Goal: Task Accomplishment & Management: Use online tool/utility

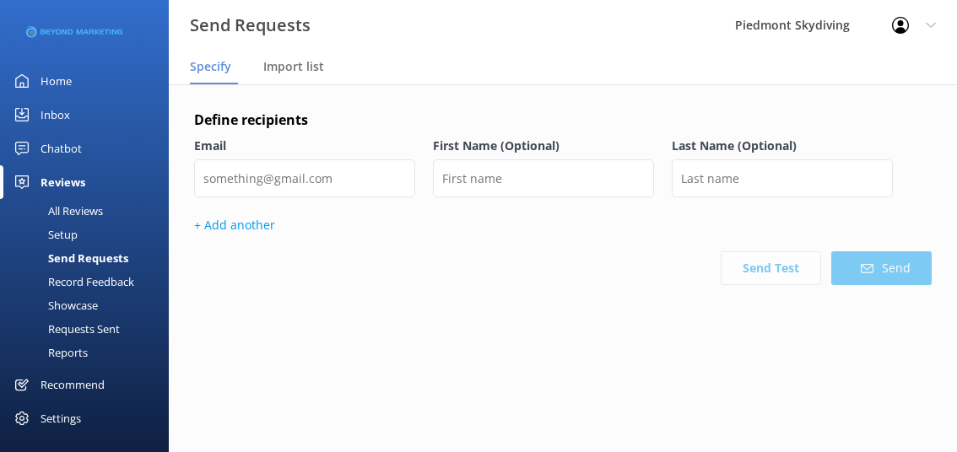
click at [104, 326] on div "Requests Sent" at bounding box center [65, 329] width 110 height 24
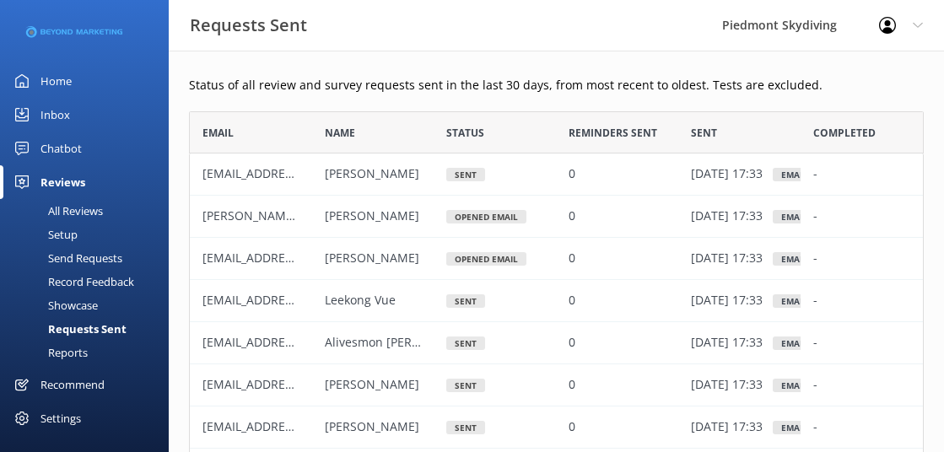
scroll to position [453, 722]
click at [104, 261] on div "Send Requests" at bounding box center [66, 258] width 112 height 24
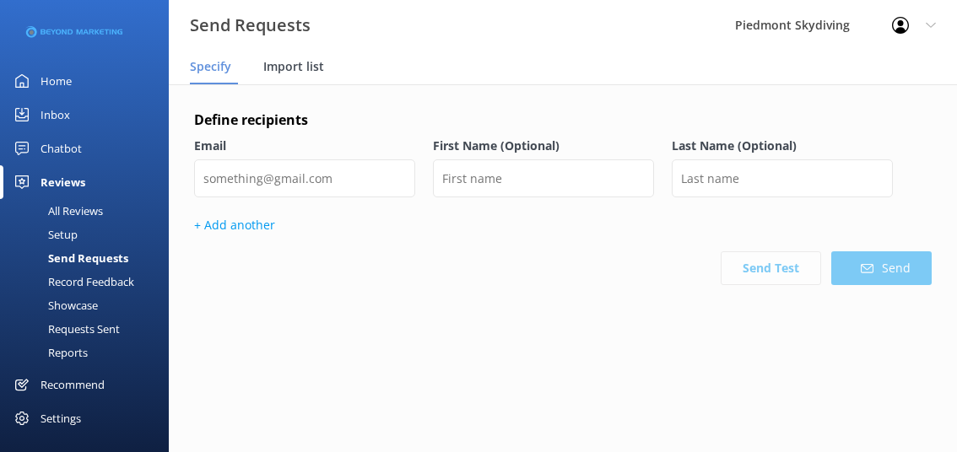
click at [299, 66] on span "Import list" at bounding box center [293, 66] width 61 height 17
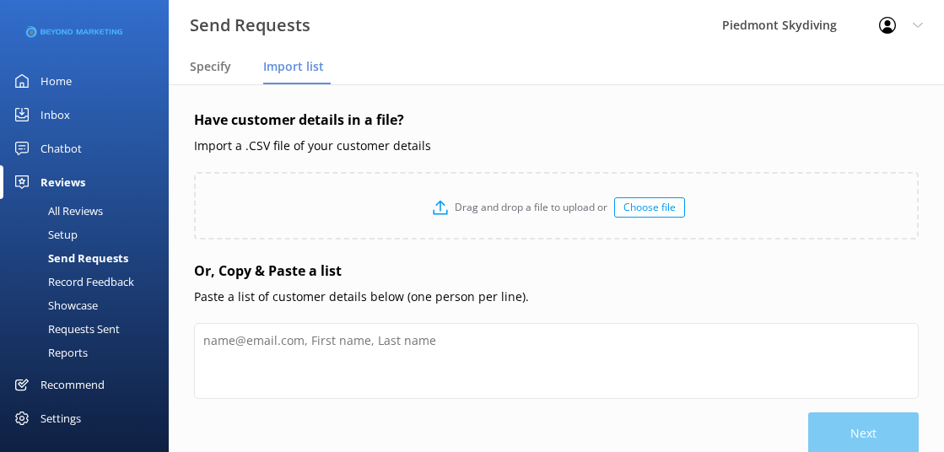
click at [648, 196] on div "Drag and drop a file to upload or Choose file" at bounding box center [556, 207] width 721 height 67
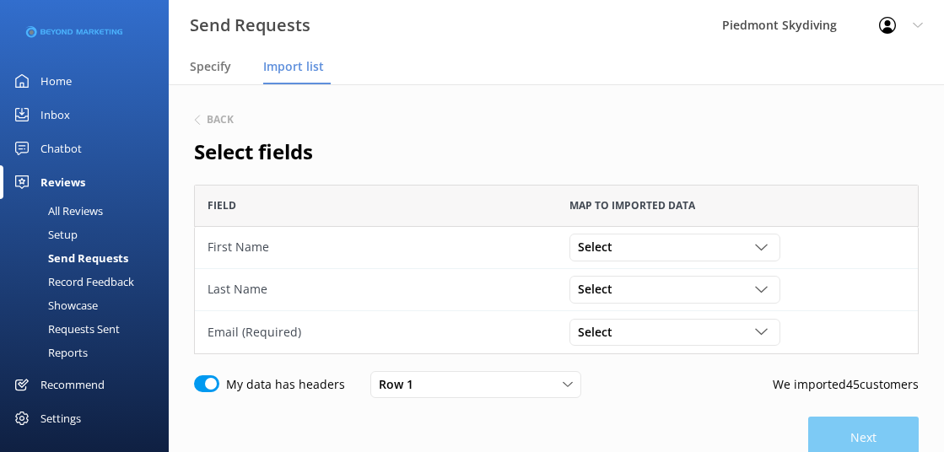
scroll to position [157, 712]
click at [765, 244] on icon "grid" at bounding box center [761, 247] width 13 height 13
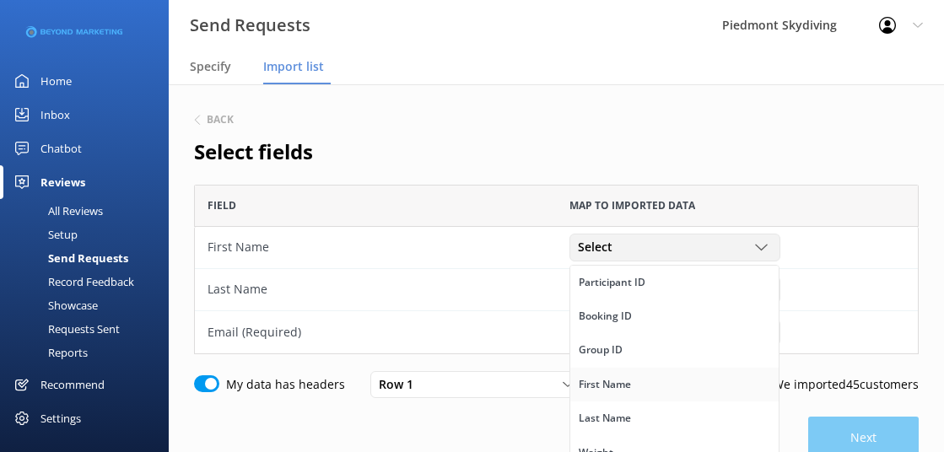
click at [702, 391] on link "First Name" at bounding box center [674, 385] width 208 height 34
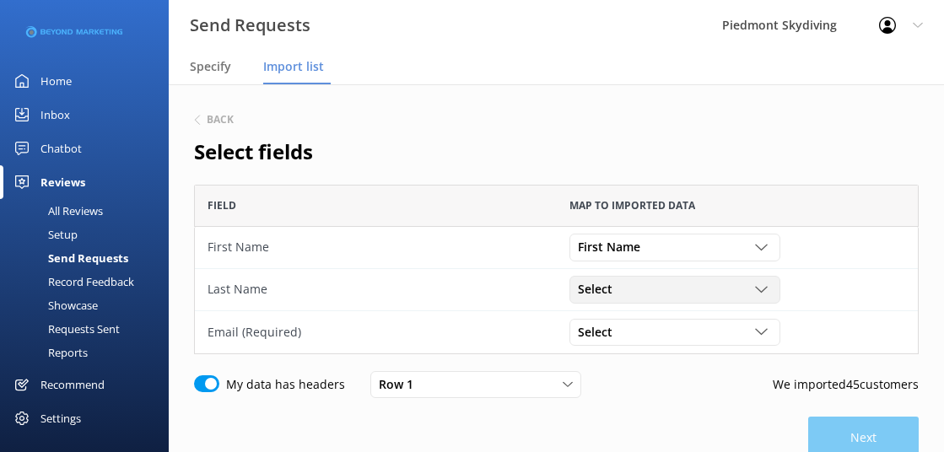
click at [764, 279] on div "Select Participant ID Booking ID Group ID First Name Last Name Weight Gender Da…" at bounding box center [674, 289] width 211 height 27
click at [709, 358] on link "Last Name" at bounding box center [674, 371] width 208 height 34
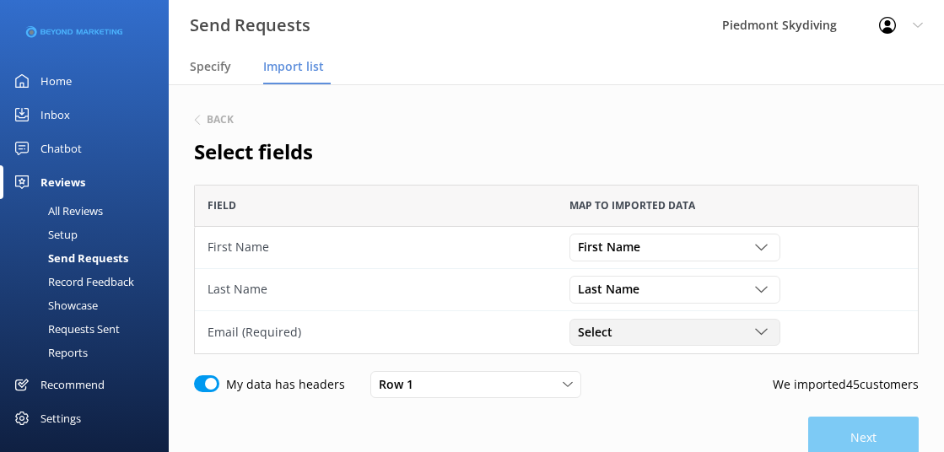
click at [768, 326] on div "grid" at bounding box center [763, 332] width 17 height 13
click at [671, 398] on link "Email" at bounding box center [674, 387] width 208 height 34
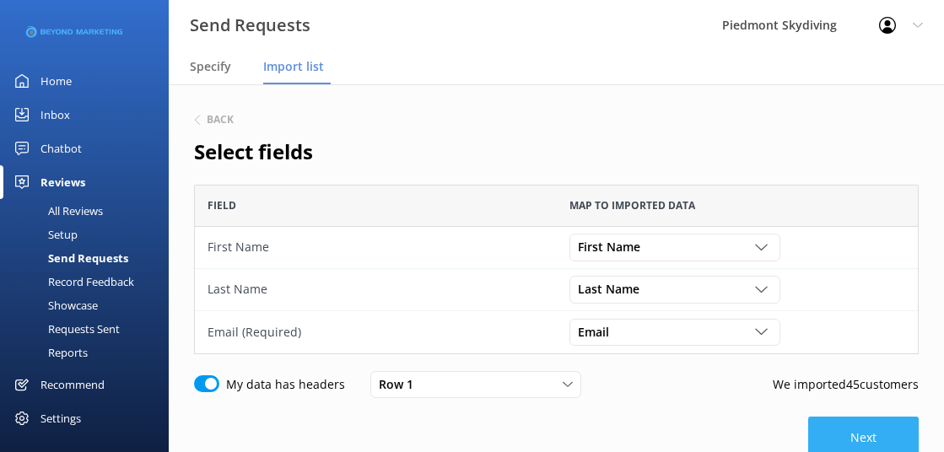
click at [833, 434] on button "Next" at bounding box center [863, 438] width 111 height 42
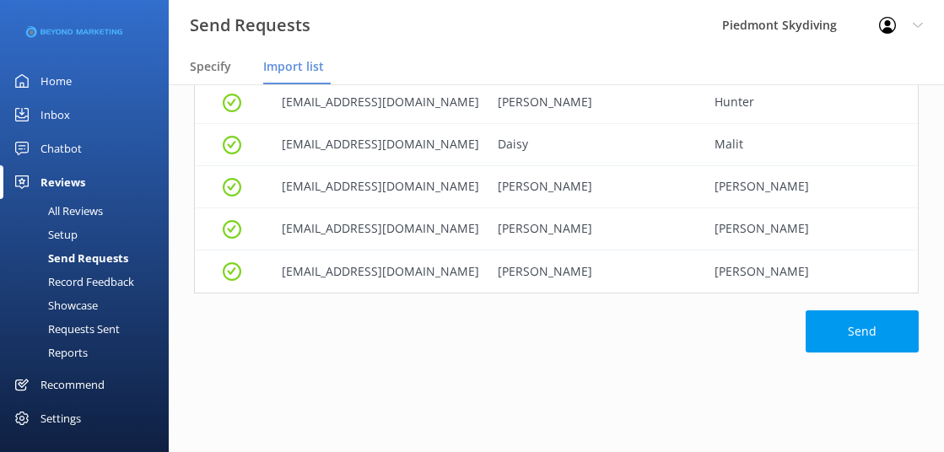
scroll to position [1817, 0]
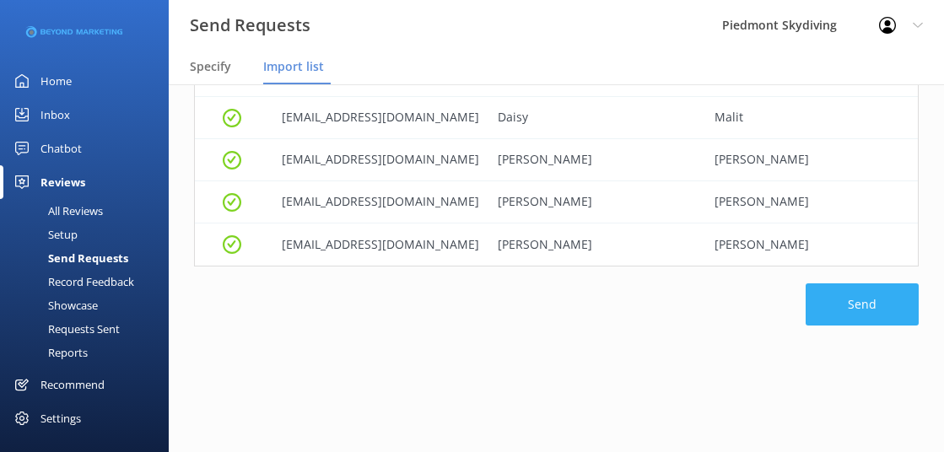
click at [845, 322] on button "Send" at bounding box center [862, 304] width 113 height 42
